Goal: Task Accomplishment & Management: Use online tool/utility

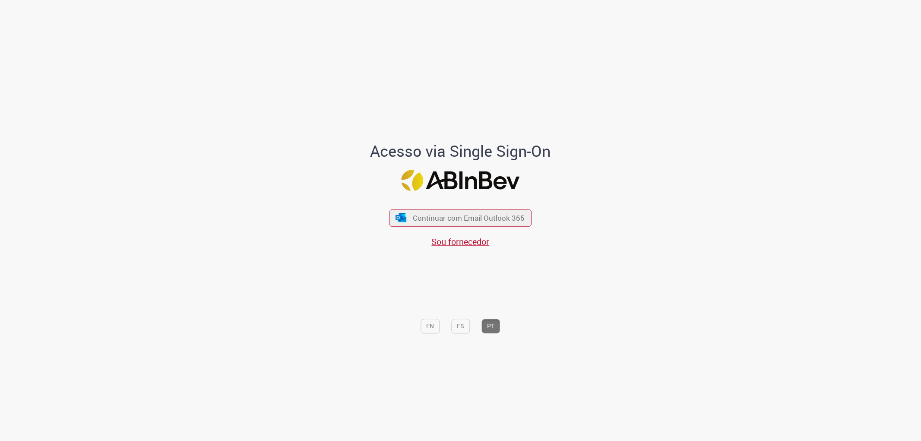
drag, startPoint x: 459, startPoint y: 222, endPoint x: 398, endPoint y: 394, distance: 182.4
click at [398, 394] on div "Acesso via Single Sign-On Continuar com Email Outlook 365 Sou fornecedor EN ES …" at bounding box center [460, 223] width 253 height 436
click at [459, 213] on span "Continuar com Email Outlook 365" at bounding box center [469, 218] width 114 height 10
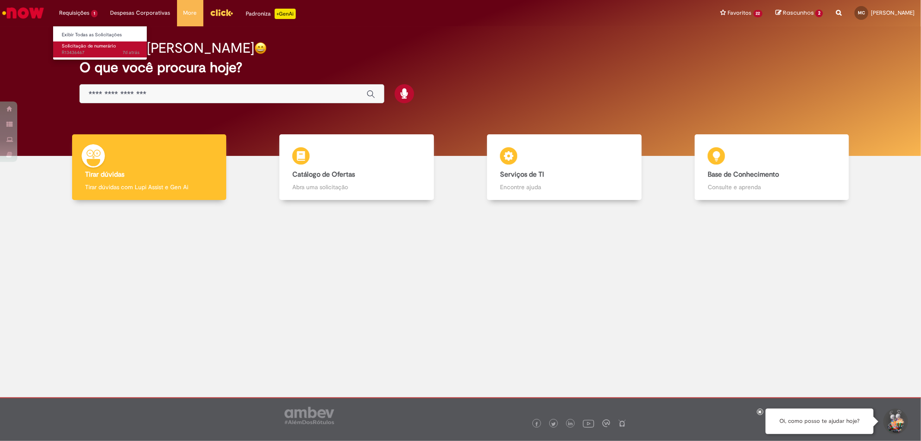
click at [79, 44] on span "Solicitação de numerário" at bounding box center [89, 46] width 54 height 6
